Goal: Task Accomplishment & Management: Manage account settings

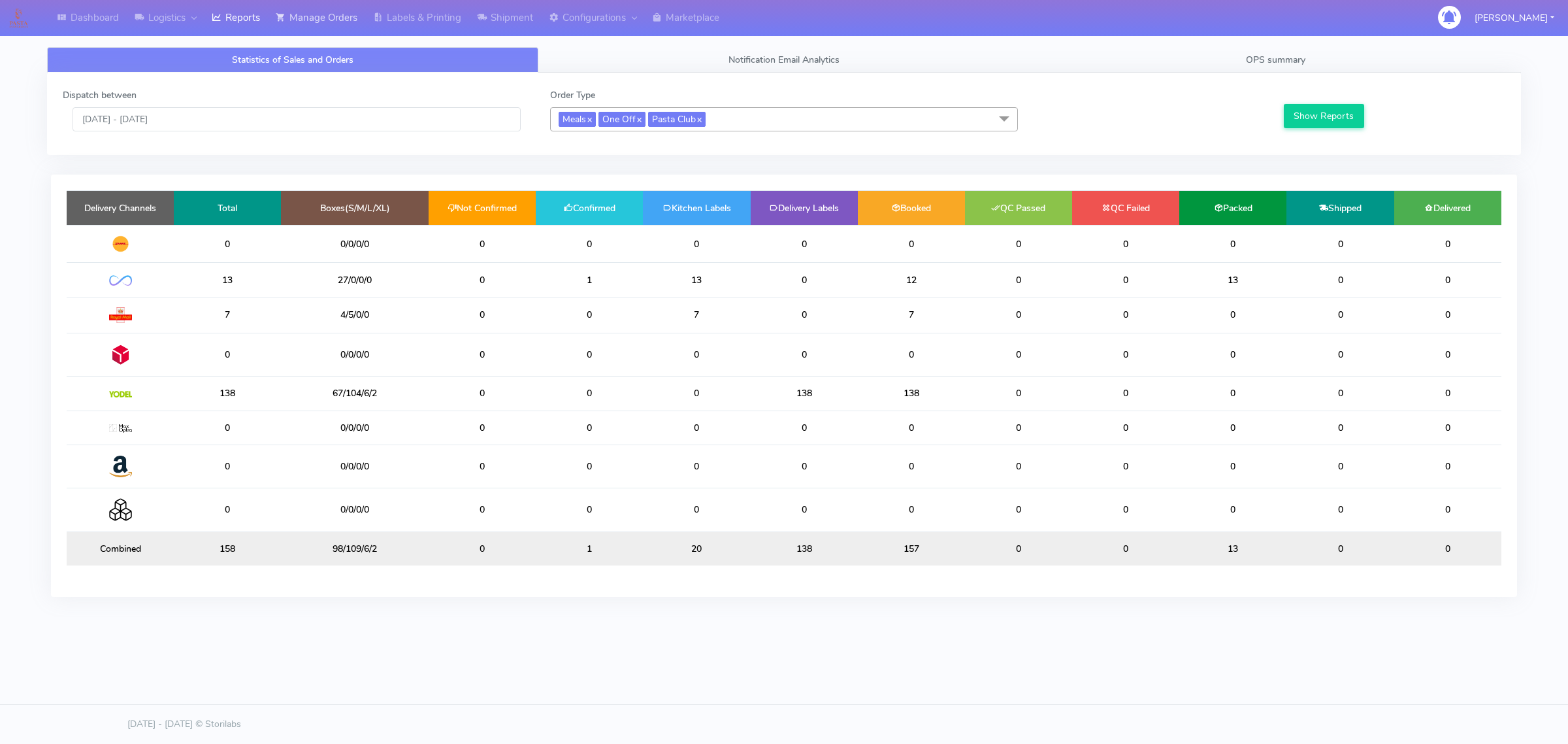
click at [307, 11] on link "Manage Orders" at bounding box center [317, 18] width 97 height 36
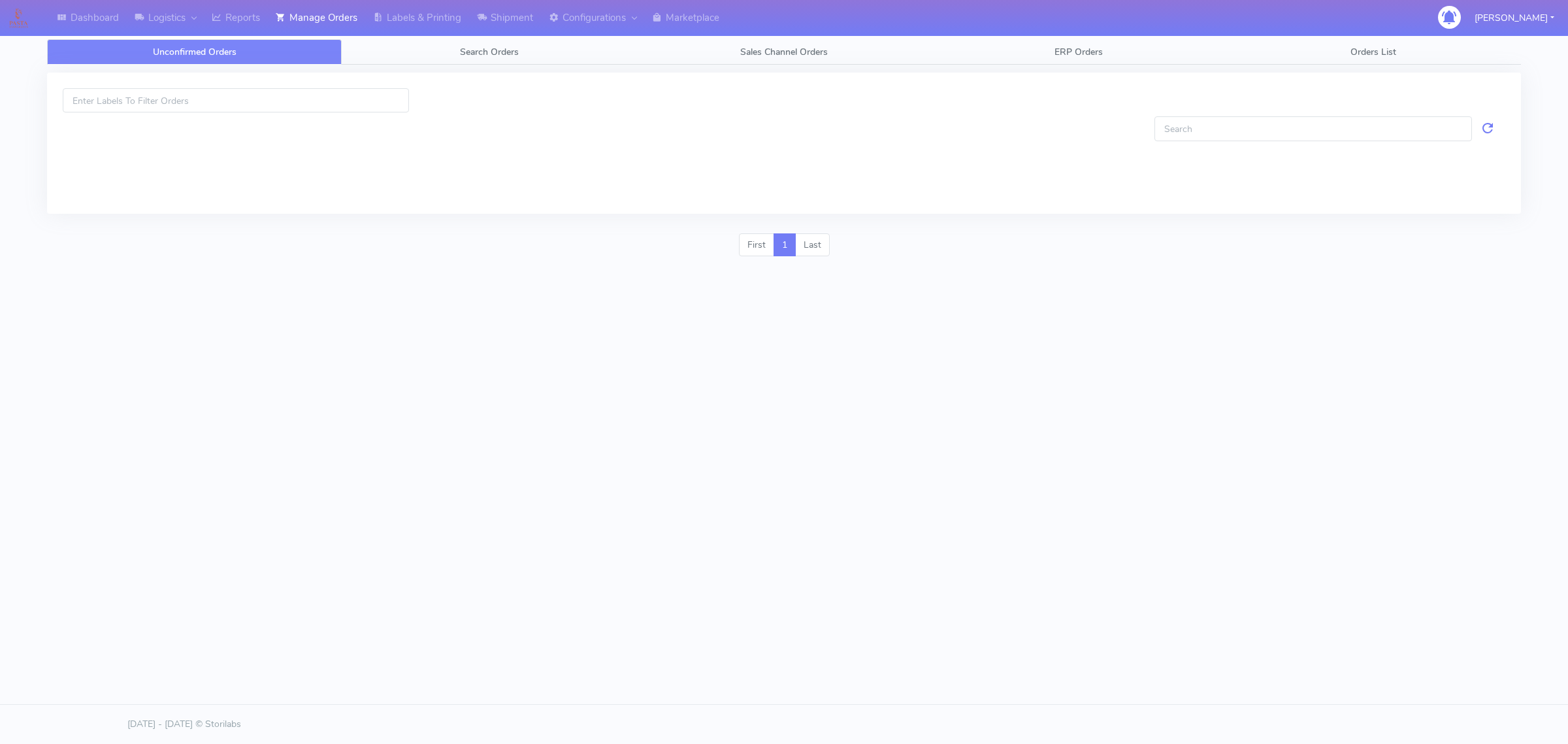
click at [306, 40] on link "Unconfirmed Orders" at bounding box center [194, 52] width 294 height 25
click at [392, 45] on link "Search Orders" at bounding box center [489, 52] width 294 height 25
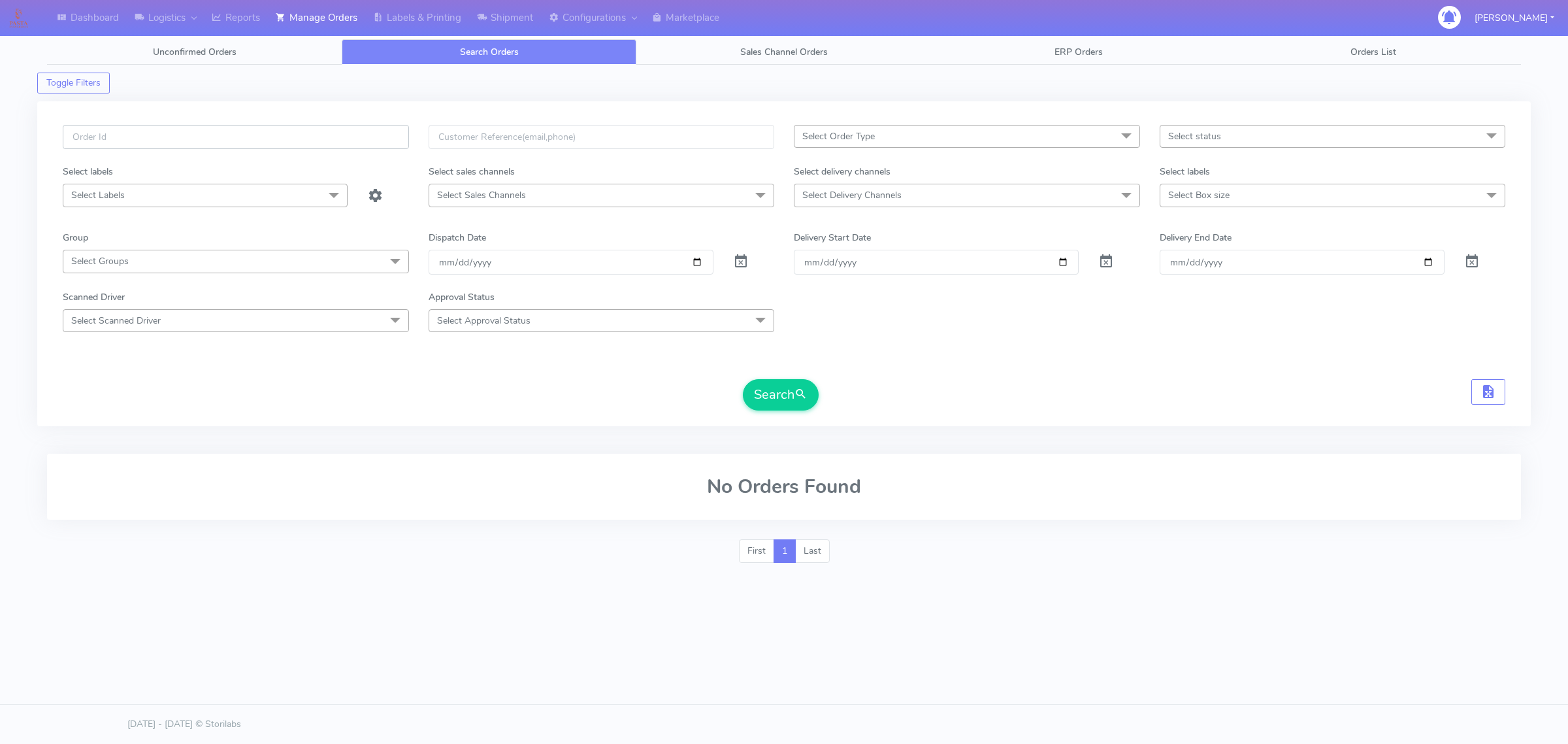
click at [265, 139] on input "text" at bounding box center [235, 136] width 346 height 24
paste input "#1627054_1"
type input "#1627054_1"
click at [741, 259] on span at bounding box center [740, 264] width 15 height 12
drag, startPoint x: 794, startPoint y: 397, endPoint x: 792, endPoint y: 377, distance: 20.1
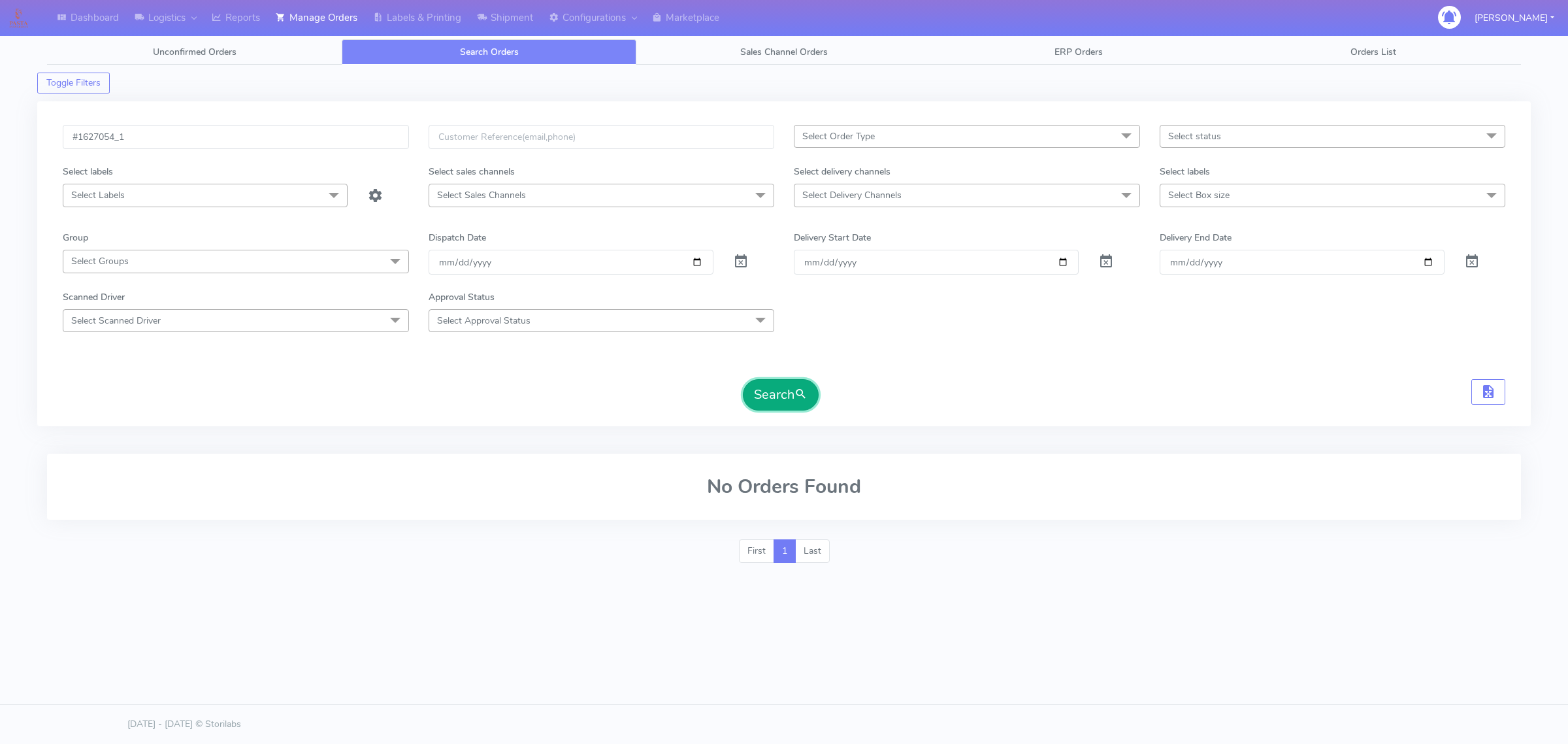
click at [794, 397] on button "Search" at bounding box center [781, 395] width 76 height 32
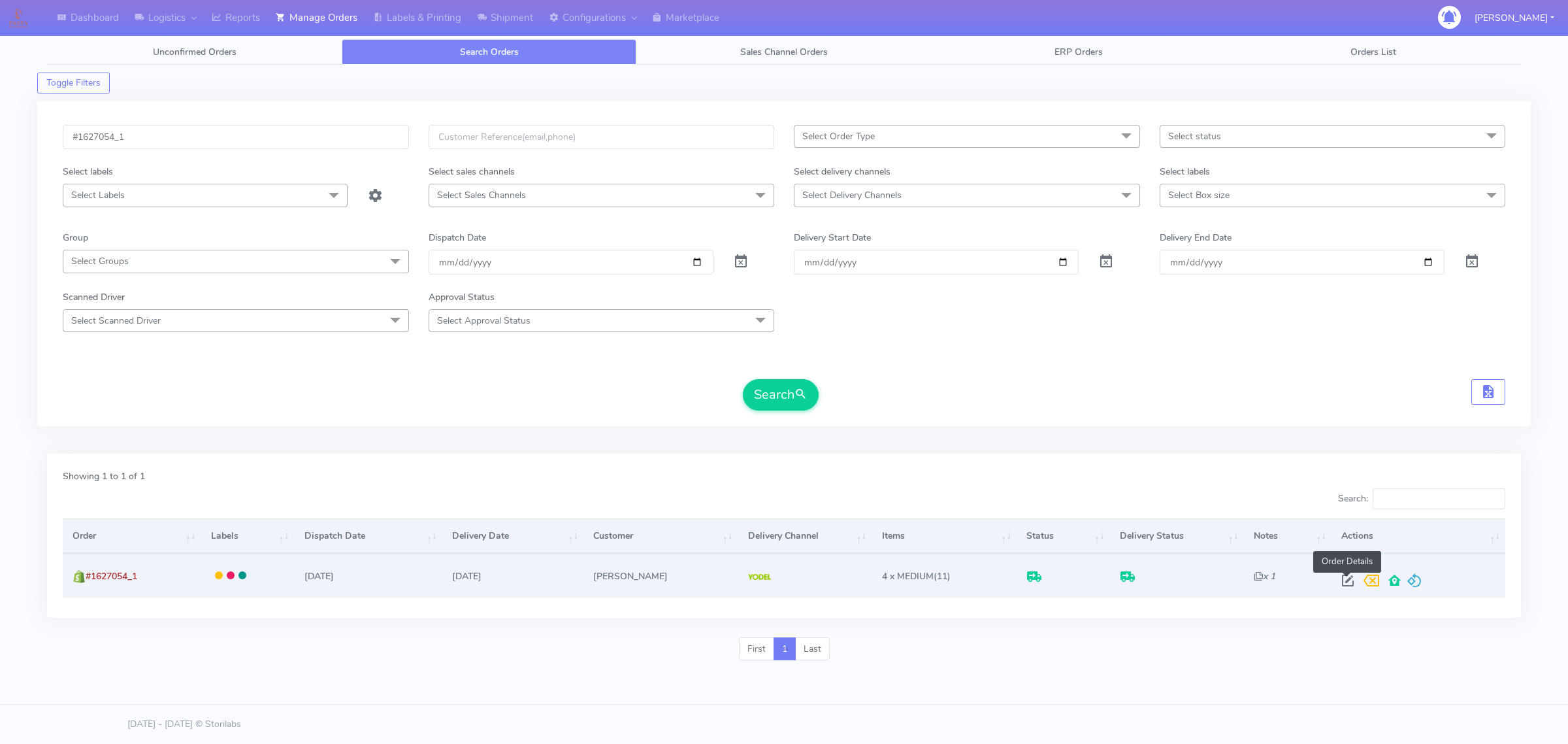
click at [1340, 578] on span at bounding box center [1348, 584] width 24 height 12
select select "5"
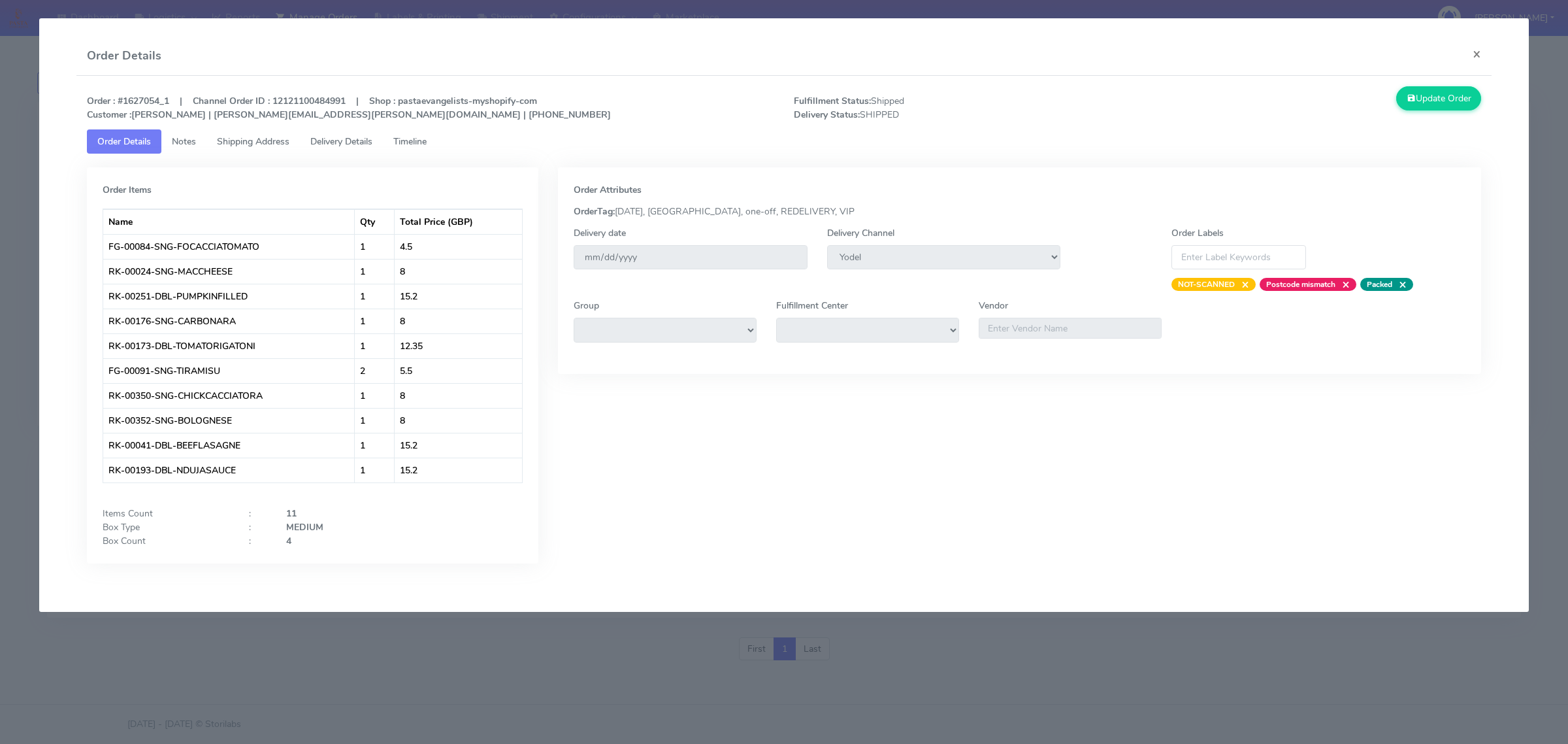
click at [293, 144] on link "Shipping Address" at bounding box center [253, 141] width 93 height 24
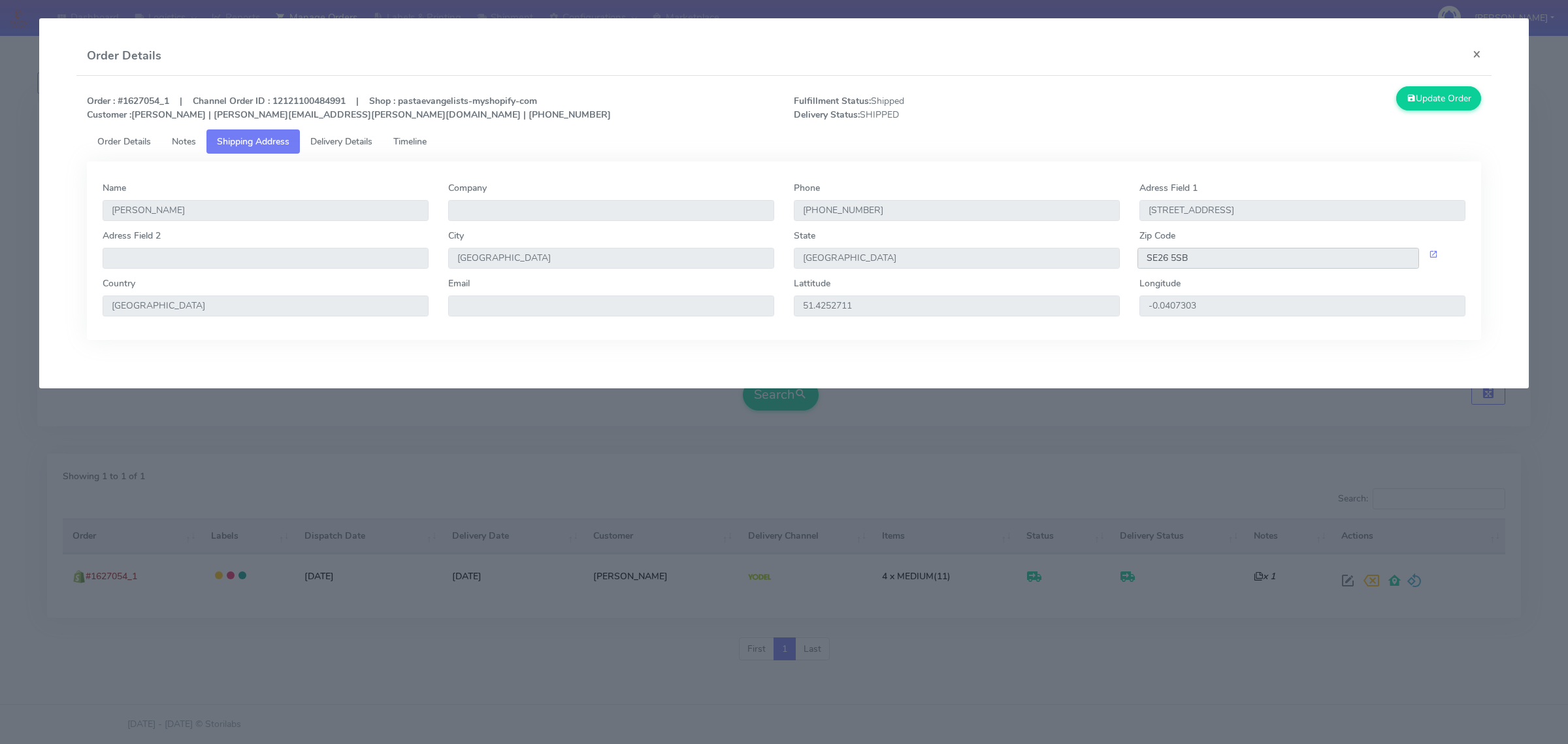
drag, startPoint x: 1194, startPoint y: 260, endPoint x: 1112, endPoint y: 262, distance: 82.0
click at [1112, 262] on div "Adress Field 2 City London State England Zip Code SE26 5SB" at bounding box center [784, 253] width 1382 height 48
